Goal: Task Accomplishment & Management: Manage account settings

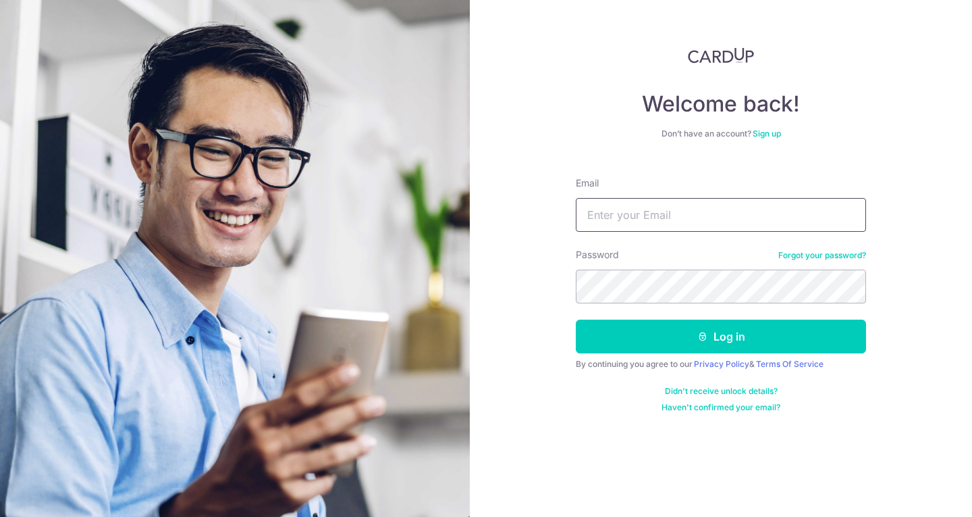
click at [646, 217] on input "Email" at bounding box center [721, 215] width 290 height 34
type input "[EMAIL_ADDRESS][DOMAIN_NAME]"
click at [576, 319] on button "Log in" at bounding box center [721, 336] width 290 height 34
type input "[EMAIL_ADDRESS][DOMAIN_NAME]"
click at [576, 319] on button "Log in" at bounding box center [721, 336] width 290 height 34
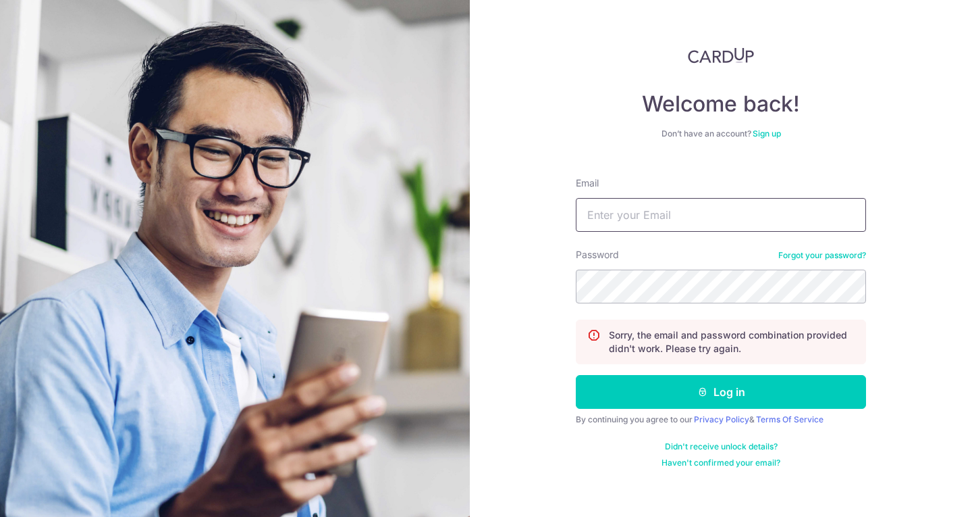
click at [650, 211] on input "Email" at bounding box center [721, 215] width 290 height 34
click at [656, 216] on input "Email" at bounding box center [721, 215] width 290 height 34
type input "[EMAIL_ADDRESS][DOMAIN_NAME]"
click at [576, 375] on button "Log in" at bounding box center [721, 392] width 290 height 34
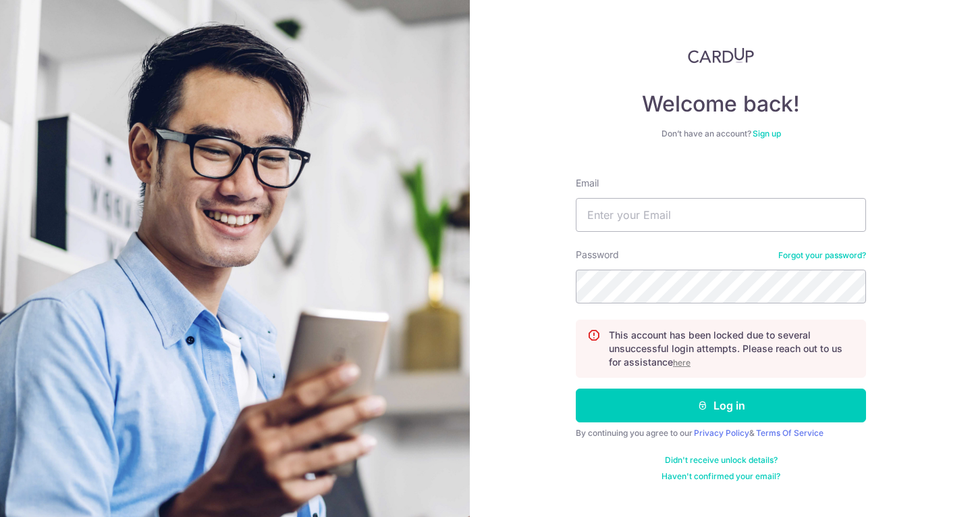
click at [679, 364] on u "here" at bounding box center [682, 362] width 18 height 10
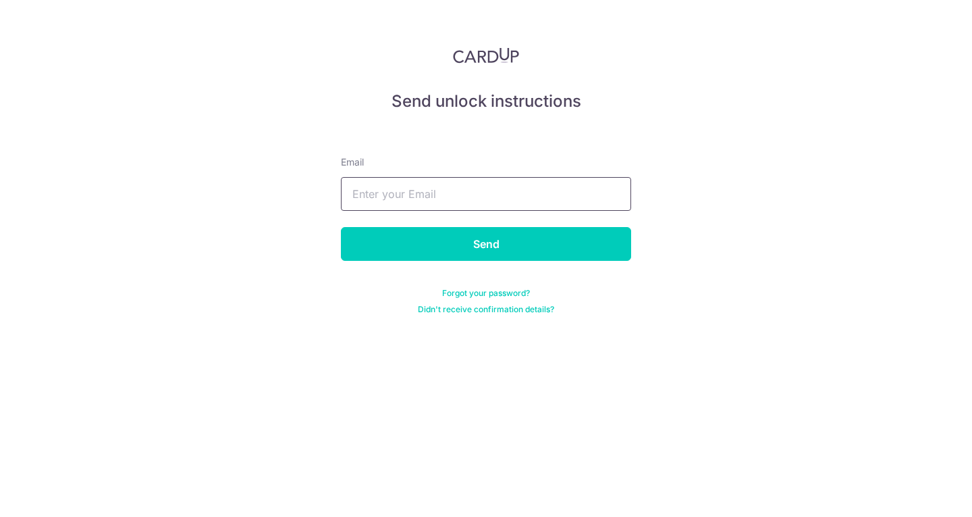
click at [450, 194] on input "text" at bounding box center [486, 194] width 290 height 34
type input "lisha_mohandas2@Hotmail.com"
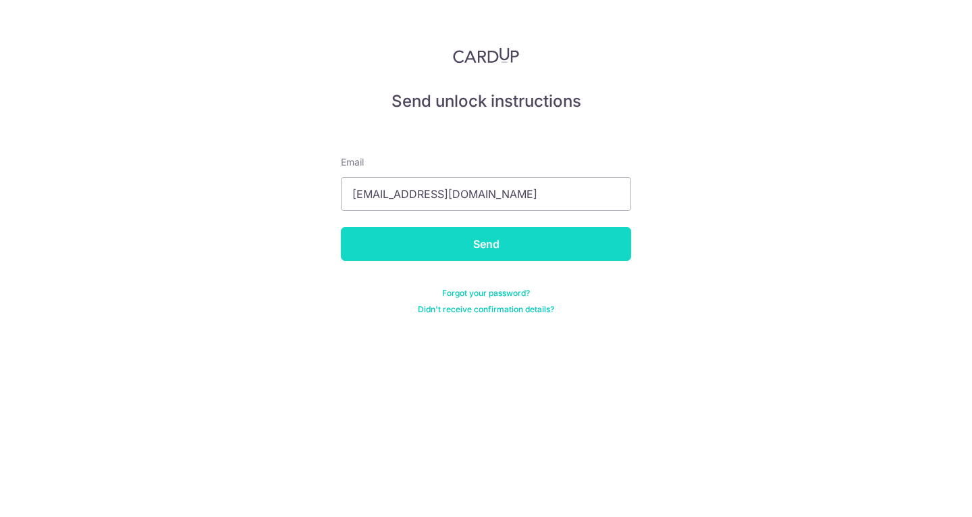
click at [452, 244] on input "Send" at bounding box center [486, 244] width 290 height 34
